Goal: Information Seeking & Learning: Learn about a topic

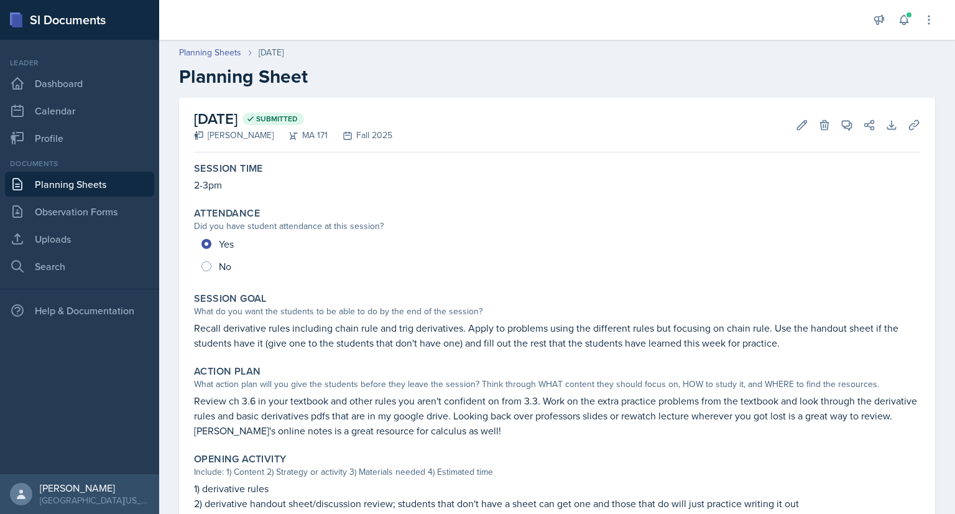
click at [91, 182] on link "Planning Sheets" at bounding box center [79, 184] width 149 height 25
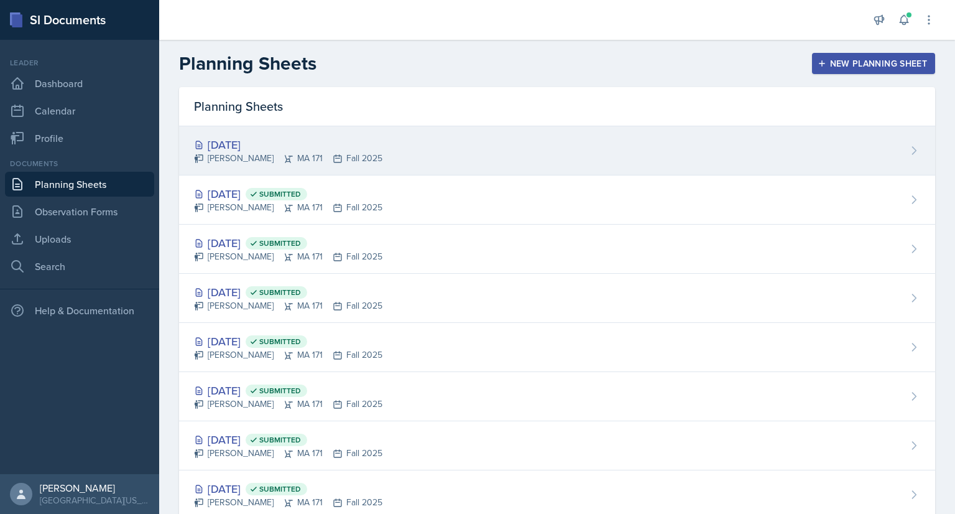
click at [351, 152] on div "[PERSON_NAME] MA 171 Fall 2025" at bounding box center [288, 158] width 188 height 13
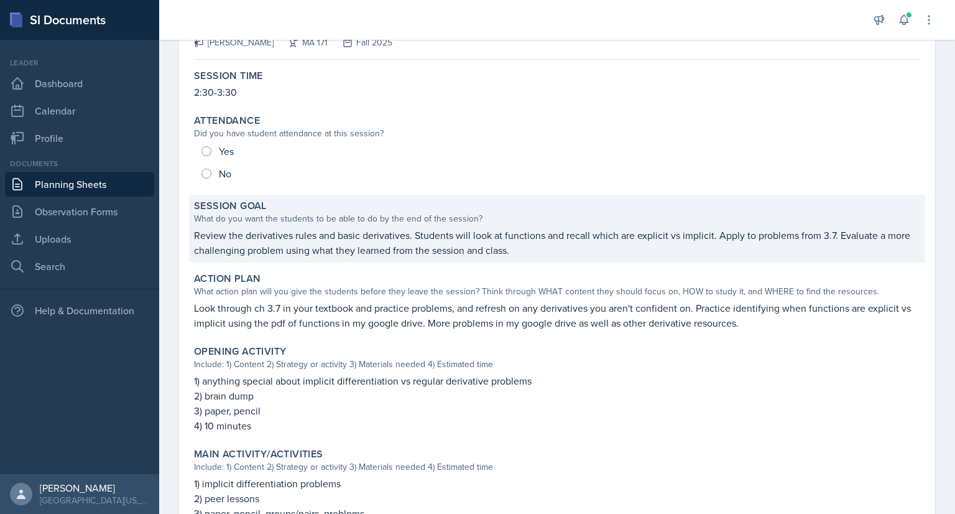
scroll to position [92, 0]
click at [313, 238] on p "Review the derivatives rules and basic derivatives. Students will look at funct…" at bounding box center [557, 243] width 726 height 30
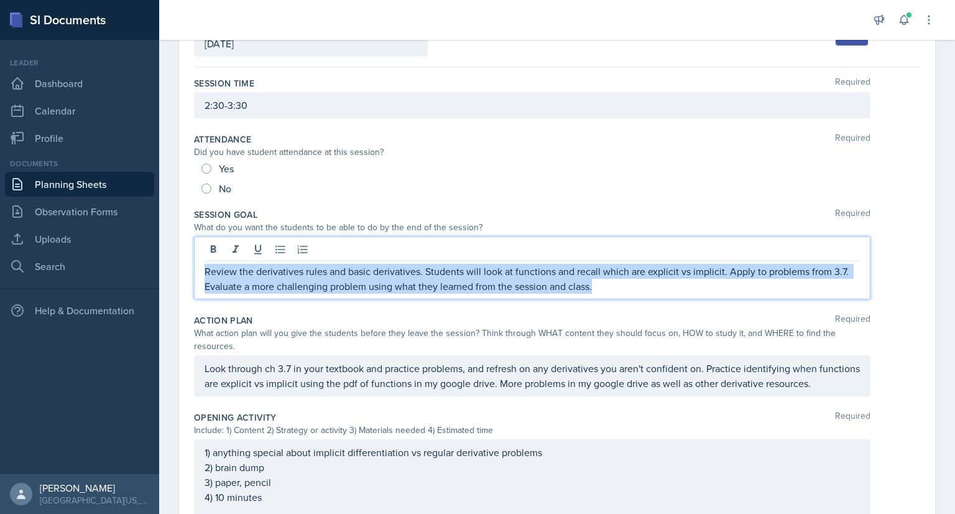
drag, startPoint x: 206, startPoint y: 247, endPoint x: 604, endPoint y: 289, distance: 399.6
click at [604, 289] on p "Review the derivatives rules and basic derivatives. Students will look at funct…" at bounding box center [532, 279] width 655 height 30
copy p "Review the derivatives rules and basic derivatives. Students will look at funct…"
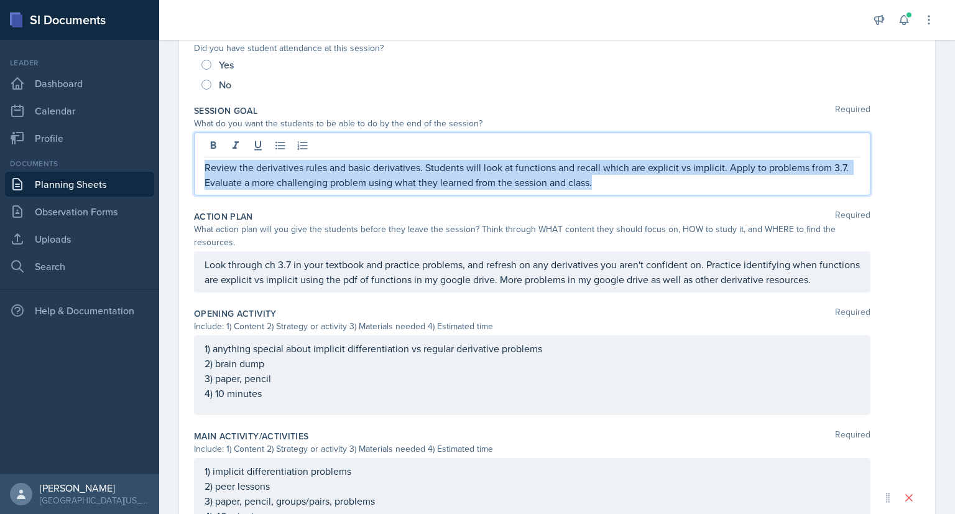
scroll to position [193, 0]
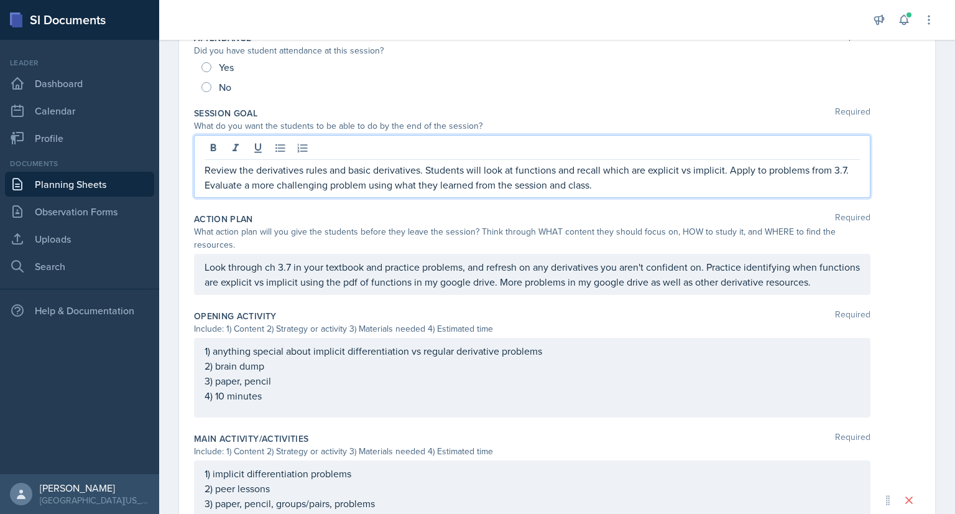
click at [303, 295] on div "Look through ch 3.7 in your textbook and practice problems, and refresh on any …" at bounding box center [532, 274] width 677 height 41
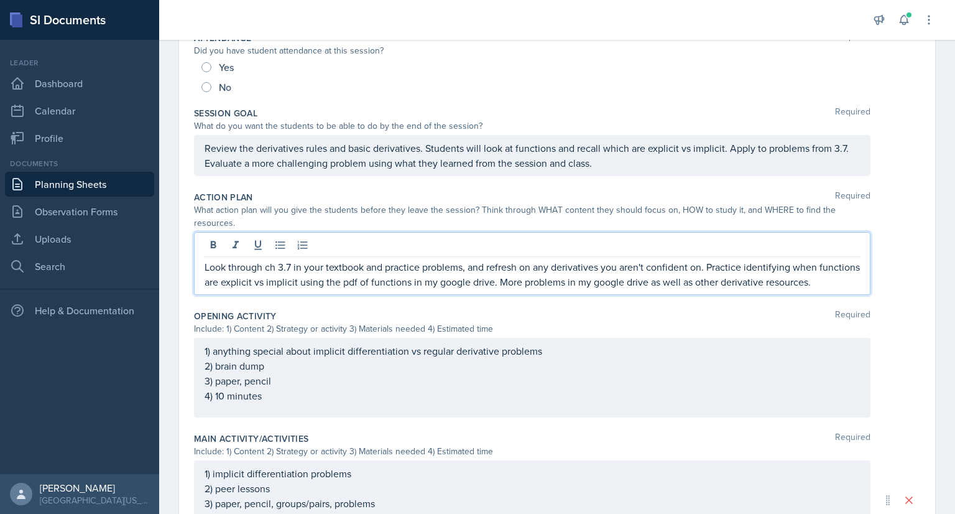
scroll to position [215, 0]
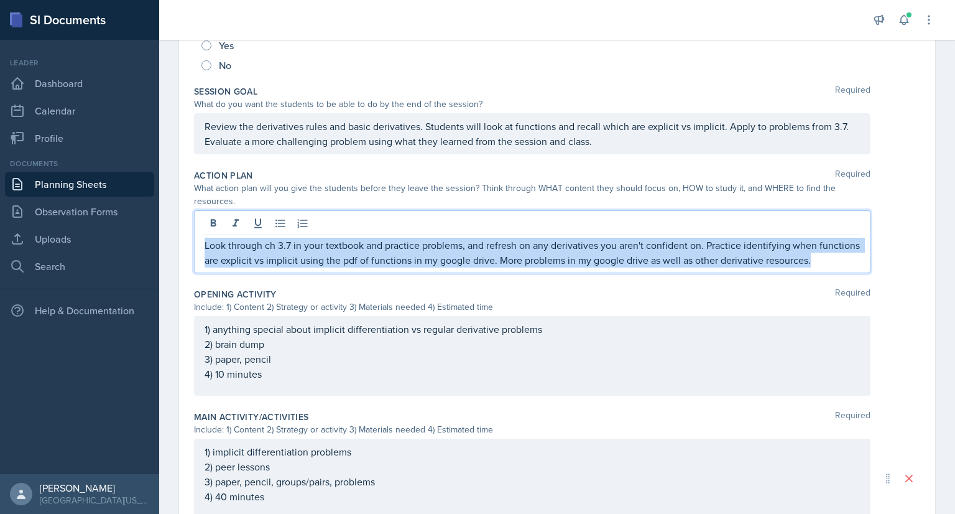
drag, startPoint x: 267, startPoint y: 275, endPoint x: 184, endPoint y: 235, distance: 91.8
click at [184, 235] on div "Date [DATE] [DATE] 31 1 2 3 4 5 6 7 8 9 10 11 12 13 14 15 16 17 18 19 20 21 22 …" at bounding box center [557, 324] width 756 height 884
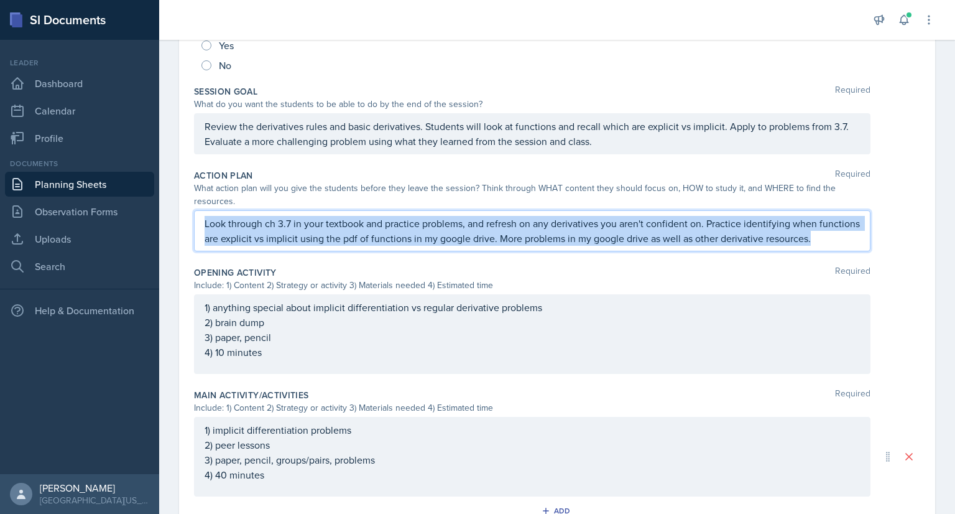
scroll to position [193, 0]
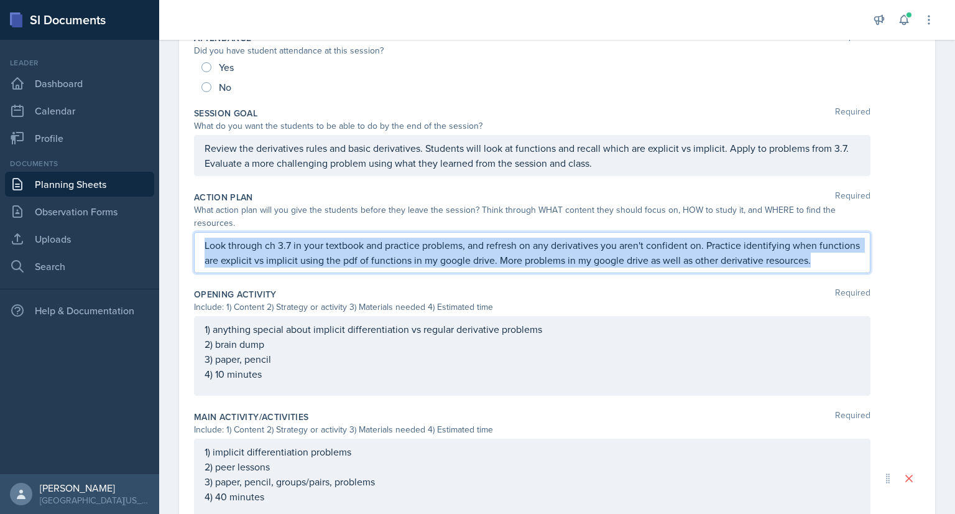
copy p "Look through ch 3.7 in your textbook and practice problems, and refresh on any …"
